Goal: Navigation & Orientation: Go to known website

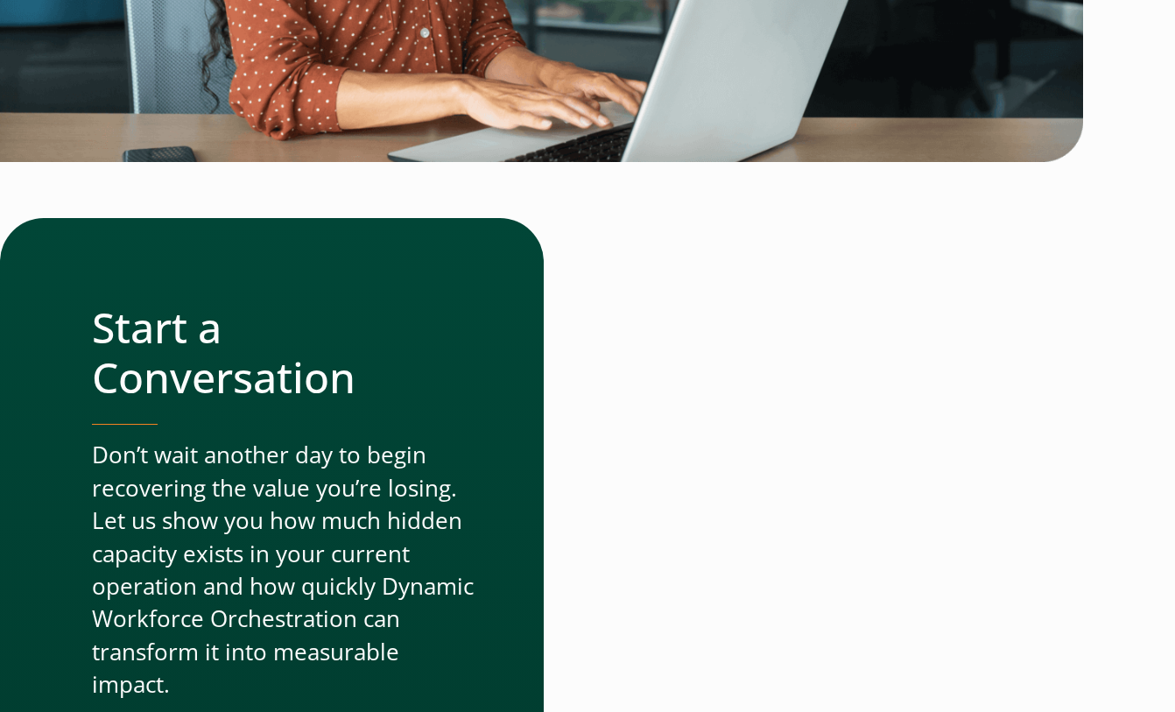
scroll to position [4859, 0]
